Goal: Use online tool/utility: Utilize a website feature to perform a specific function

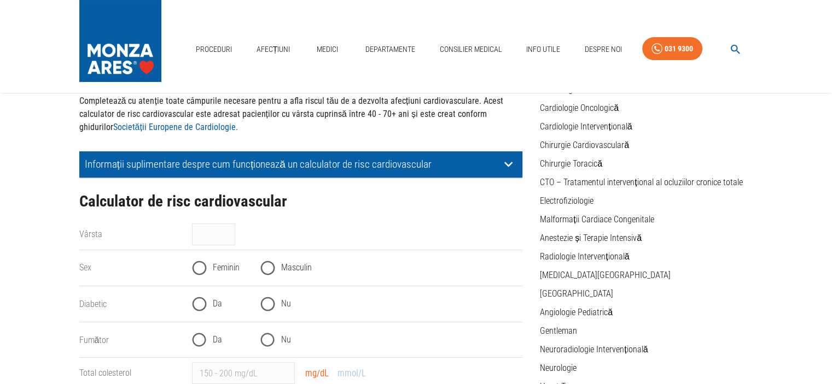
scroll to position [164, 0]
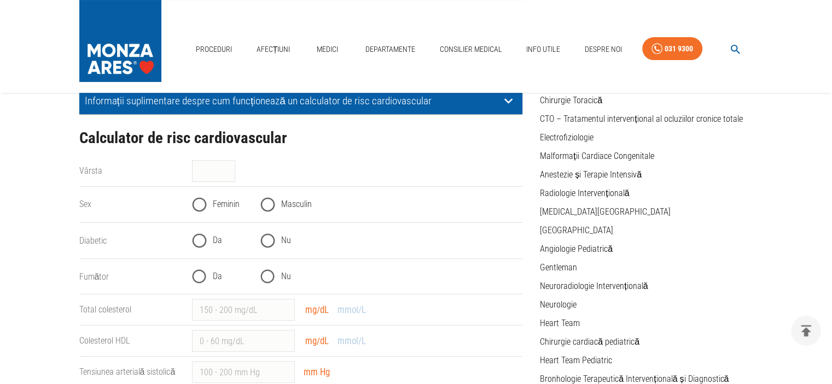
click at [270, 204] on input "Masculin" at bounding box center [267, 204] width 27 height 27
radio input "true"
click at [266, 240] on input "Nu" at bounding box center [267, 240] width 27 height 27
radio input "true"
click at [268, 277] on input "Nu" at bounding box center [267, 277] width 27 height 27
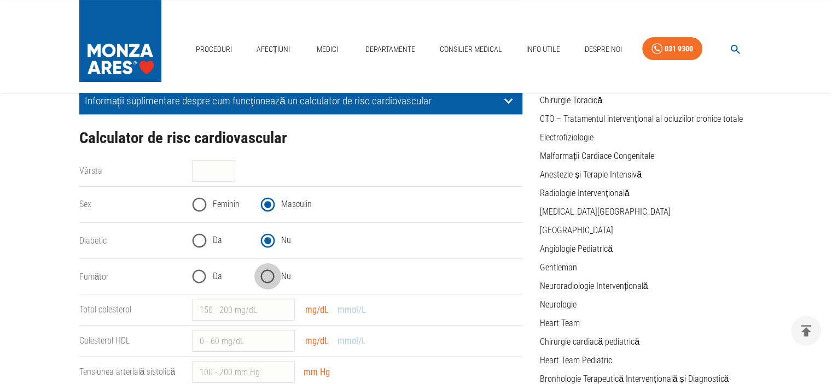
radio input "true"
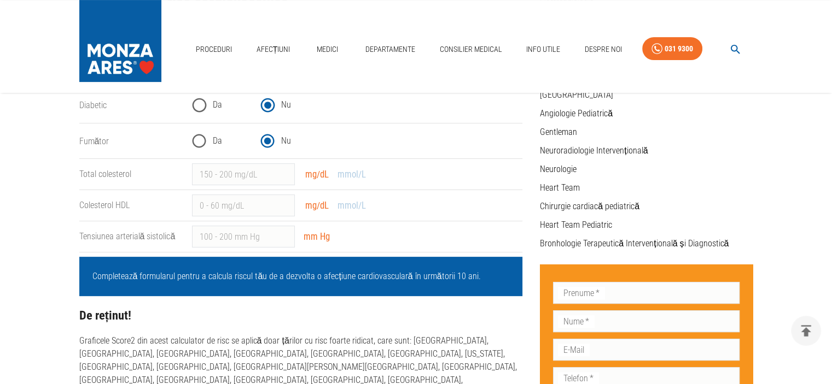
scroll to position [328, 0]
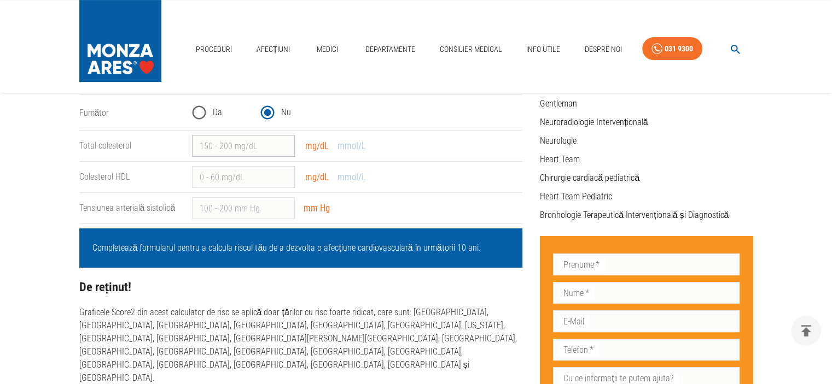
click at [275, 145] on input "Total colesterol" at bounding box center [243, 146] width 103 height 22
type input "188"
click at [211, 175] on input "Colesterol HDL" at bounding box center [243, 177] width 103 height 22
type input "34"
click at [268, 207] on input "Tensiunea arterială sistolică" at bounding box center [243, 208] width 103 height 22
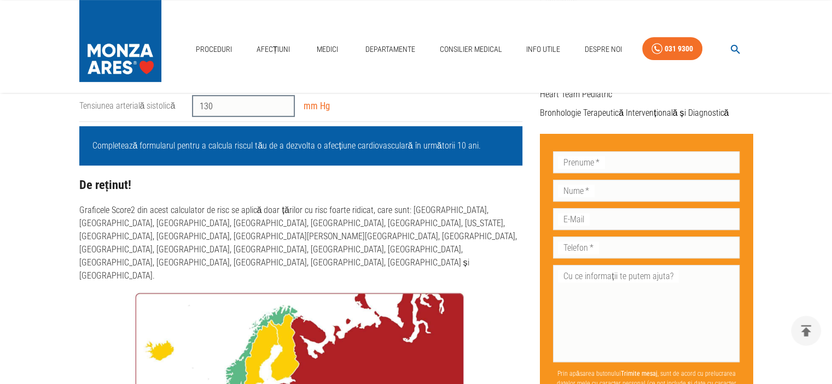
scroll to position [383, 0]
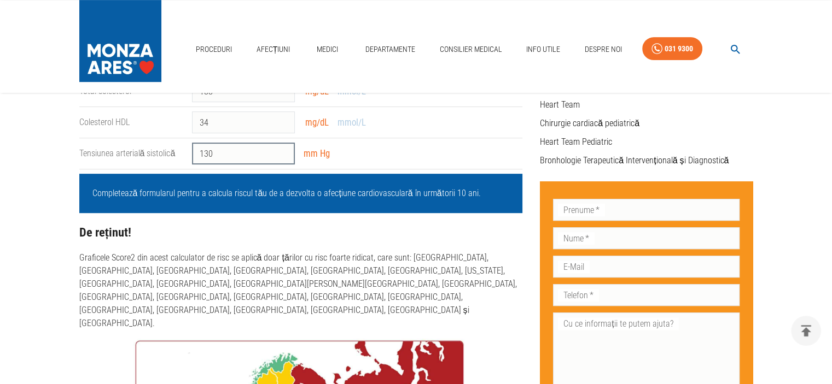
type input "130"
click at [317, 196] on p "Completează formularul pentru a calcula riscul tău de a dezvolta o afecțiune ca…" at bounding box center [300, 193] width 417 height 13
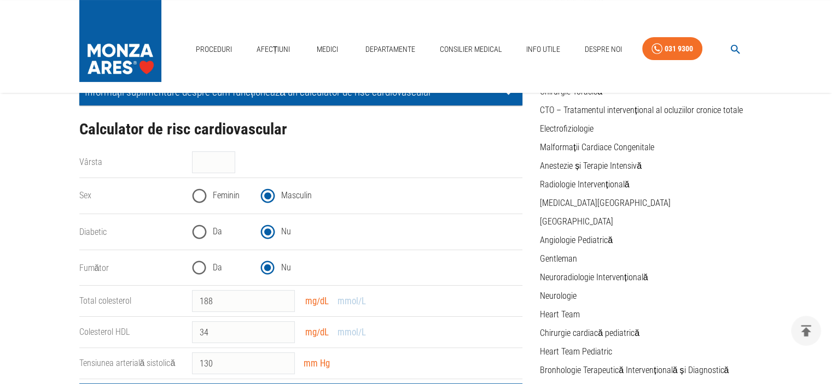
scroll to position [164, 0]
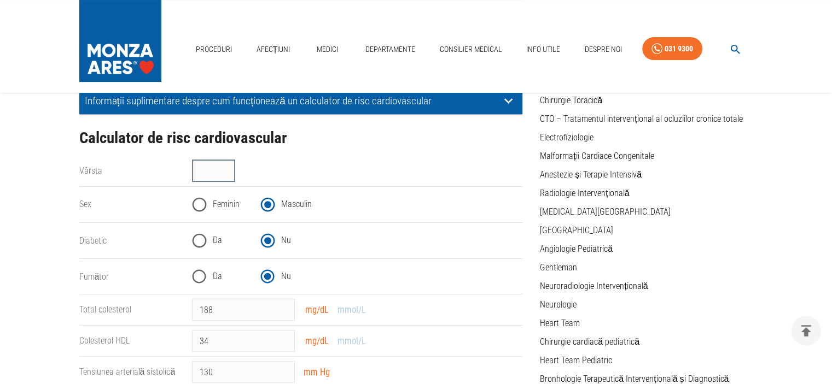
click at [235, 172] on input "Vârsta" at bounding box center [213, 171] width 43 height 22
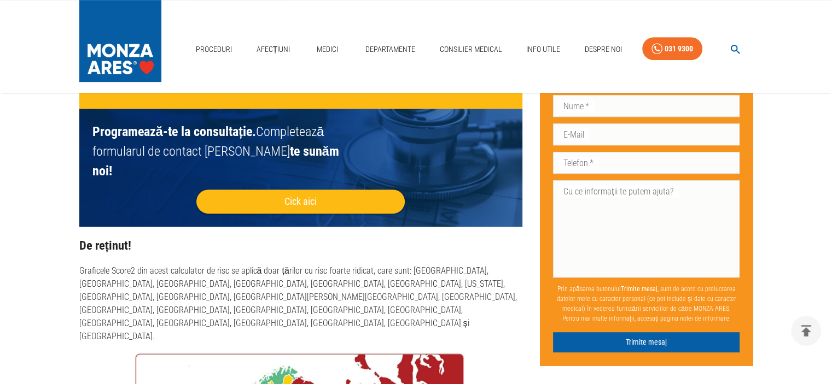
scroll to position [601, 0]
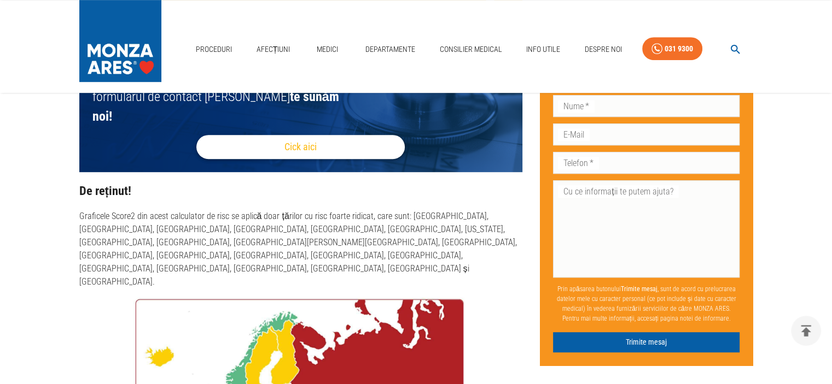
type input "47"
click at [250, 135] on button "Cick aici" at bounding box center [300, 147] width 208 height 24
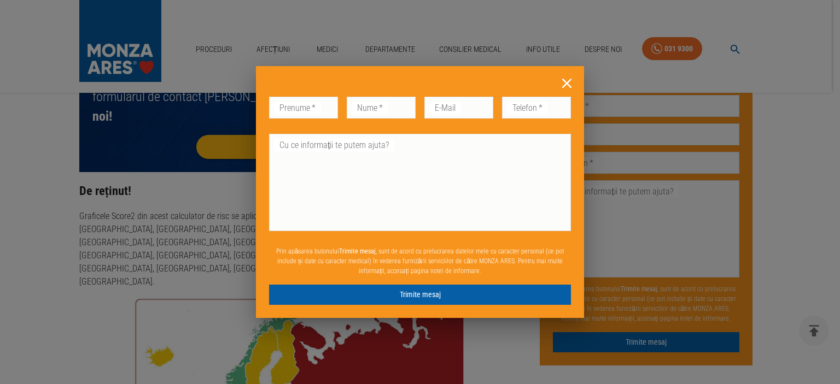
click at [570, 84] on icon at bounding box center [566, 83] width 17 height 17
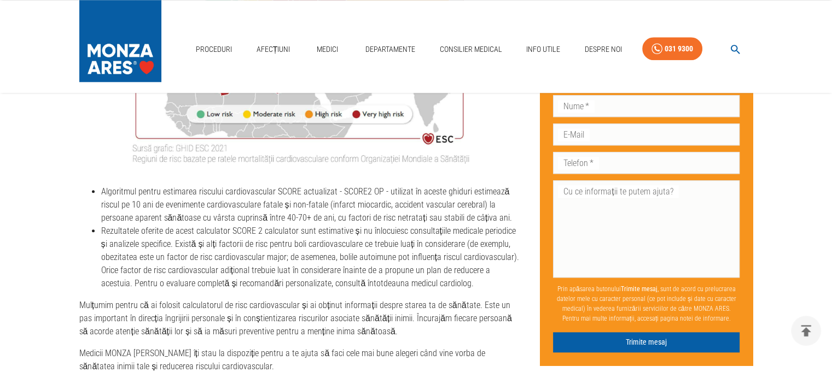
scroll to position [1203, 0]
